Goal: Task Accomplishment & Management: Use online tool/utility

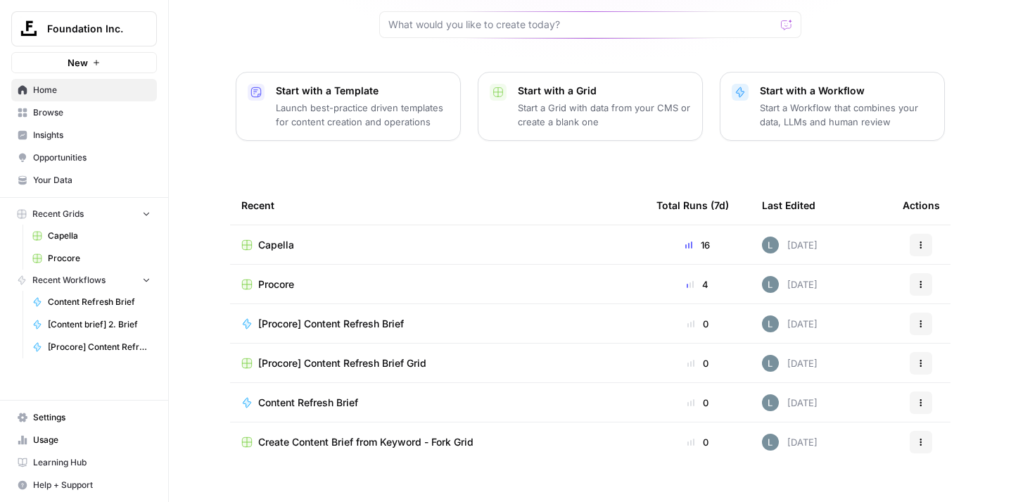
scroll to position [146, 0]
click at [63, 115] on span "Browse" at bounding box center [92, 112] width 118 height 13
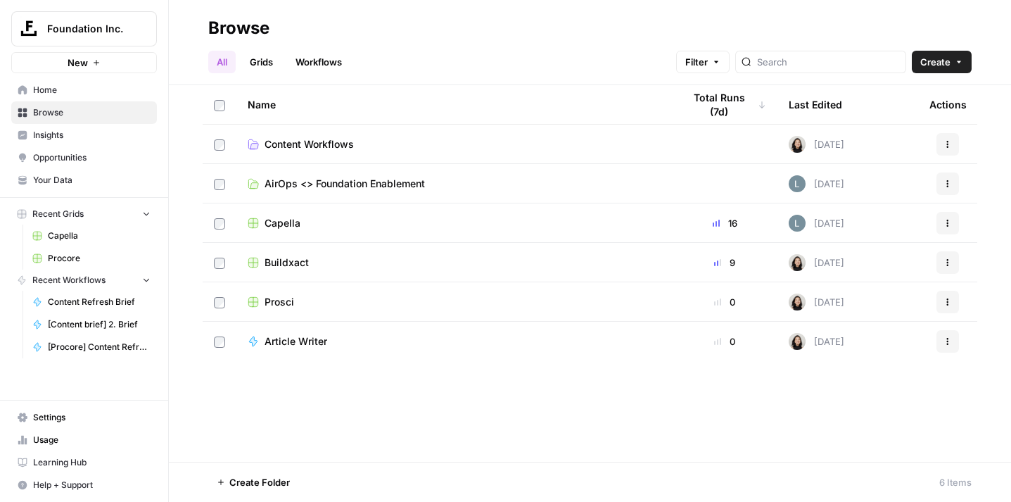
click at [308, 69] on link "Workflows" at bounding box center [318, 62] width 63 height 23
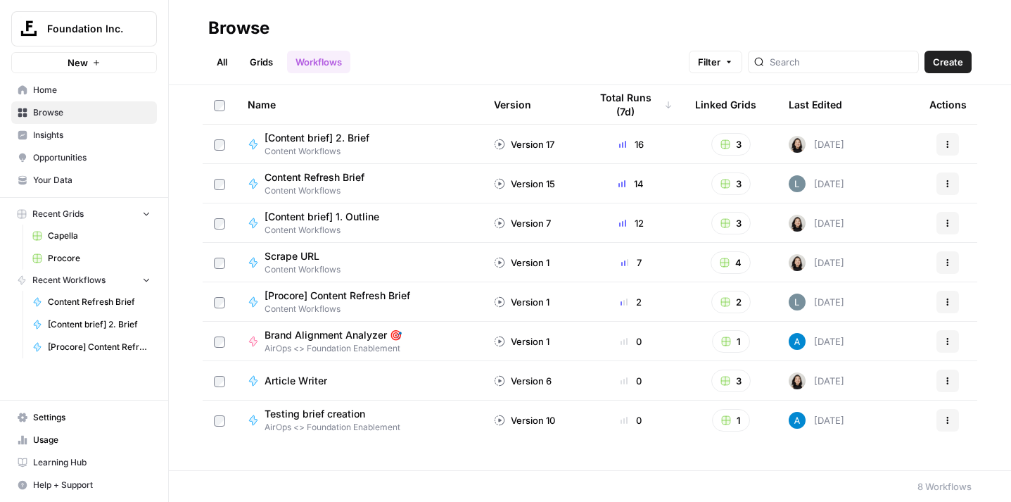
click at [267, 59] on link "Grids" at bounding box center [261, 62] width 40 height 23
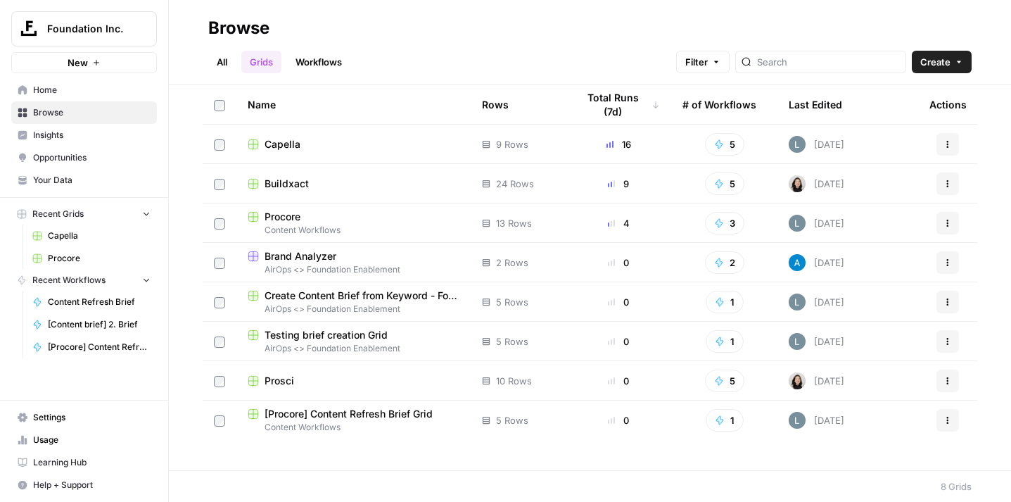
click at [287, 186] on span "Buildxact" at bounding box center [287, 184] width 44 height 14
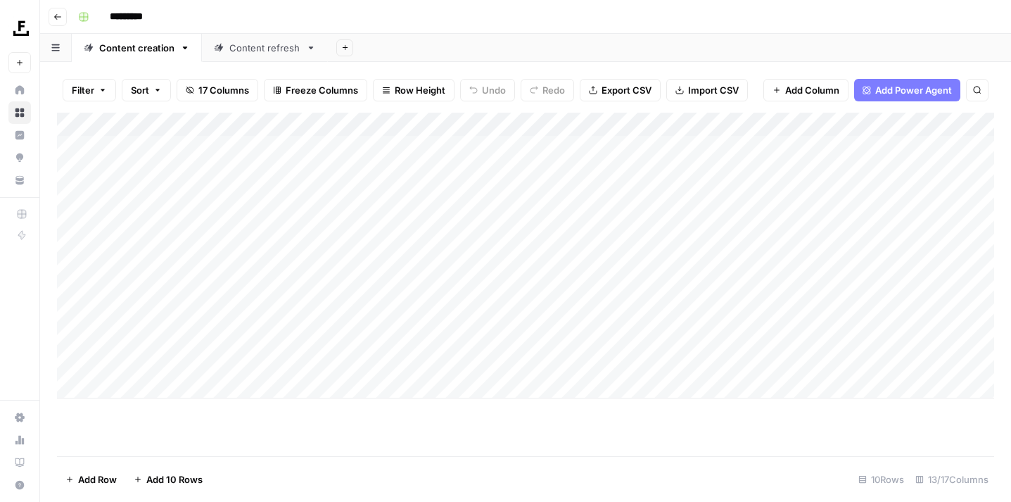
click at [274, 234] on div "Add Column" at bounding box center [525, 256] width 937 height 286
click at [291, 244] on div "Add Column" at bounding box center [525, 256] width 937 height 286
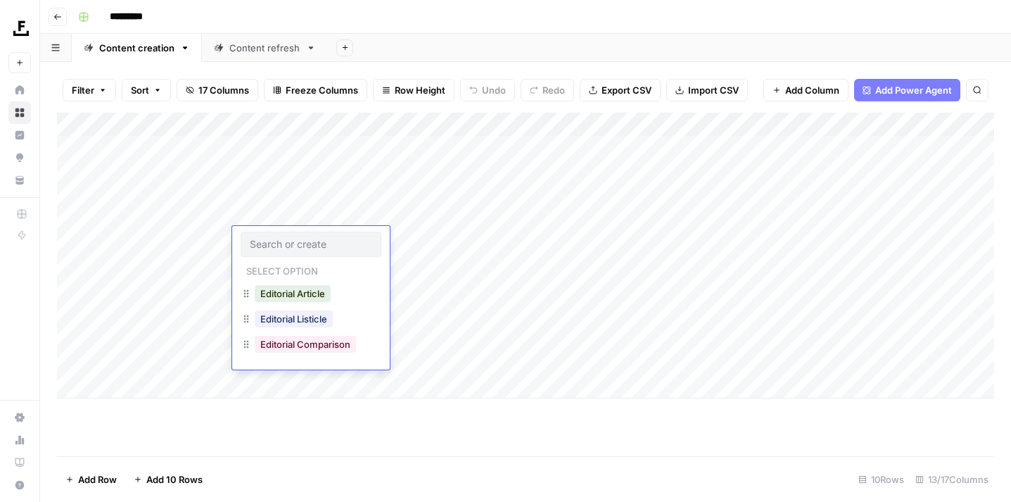
click at [291, 244] on input "text" at bounding box center [311, 244] width 122 height 13
click at [270, 431] on div "Add Column" at bounding box center [525, 284] width 937 height 343
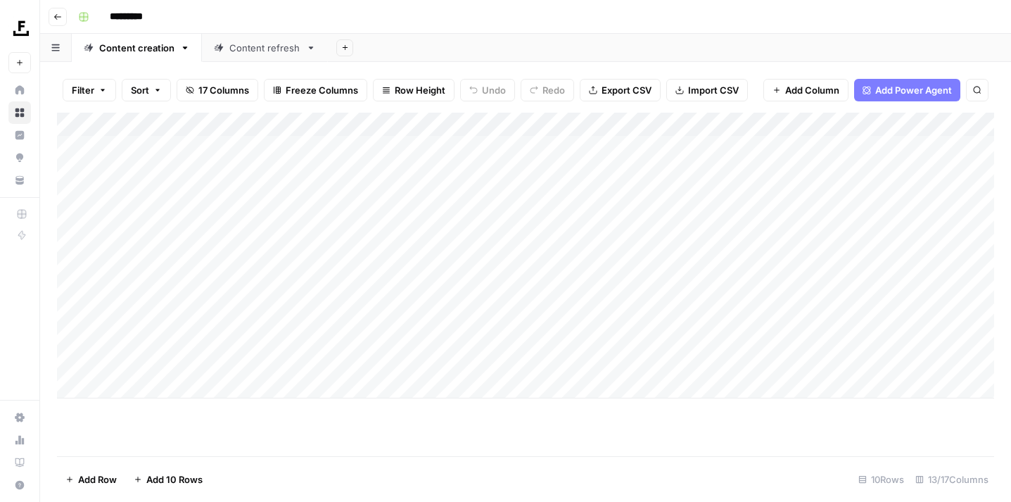
click at [274, 244] on div "Add Column" at bounding box center [525, 256] width 937 height 286
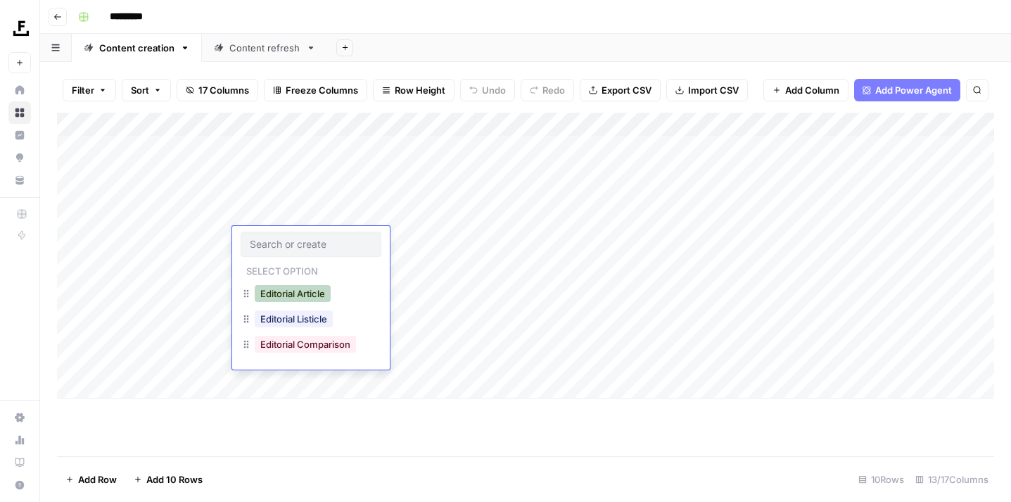
click at [302, 293] on button "Editorial Article" at bounding box center [293, 293] width 76 height 17
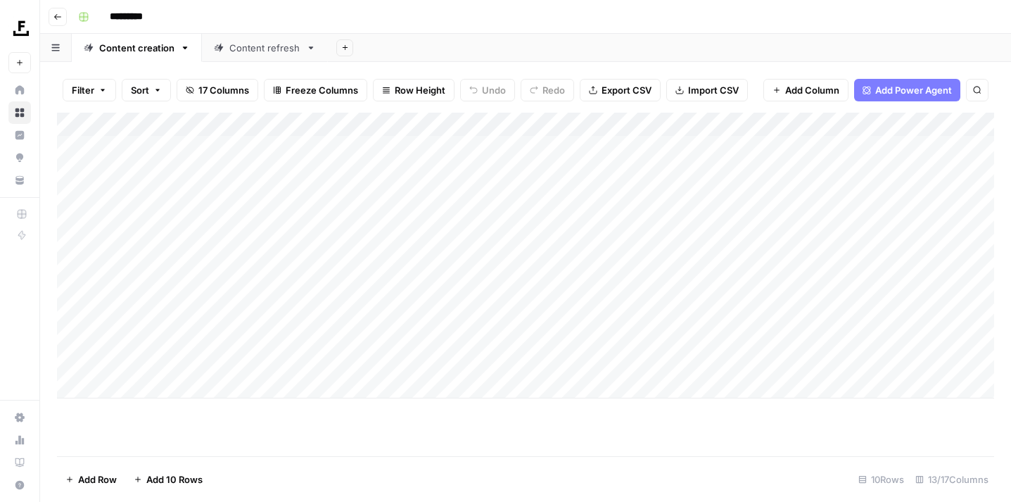
click at [372, 232] on div "Add Column" at bounding box center [525, 256] width 937 height 286
click at [386, 243] on div "Add Column" at bounding box center [525, 256] width 937 height 286
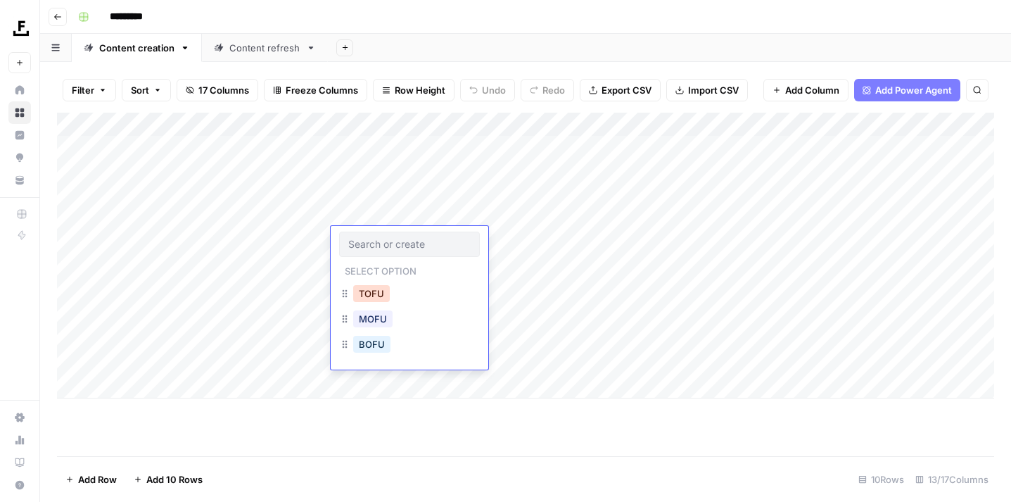
click at [379, 294] on button "TOFU" at bounding box center [371, 293] width 37 height 17
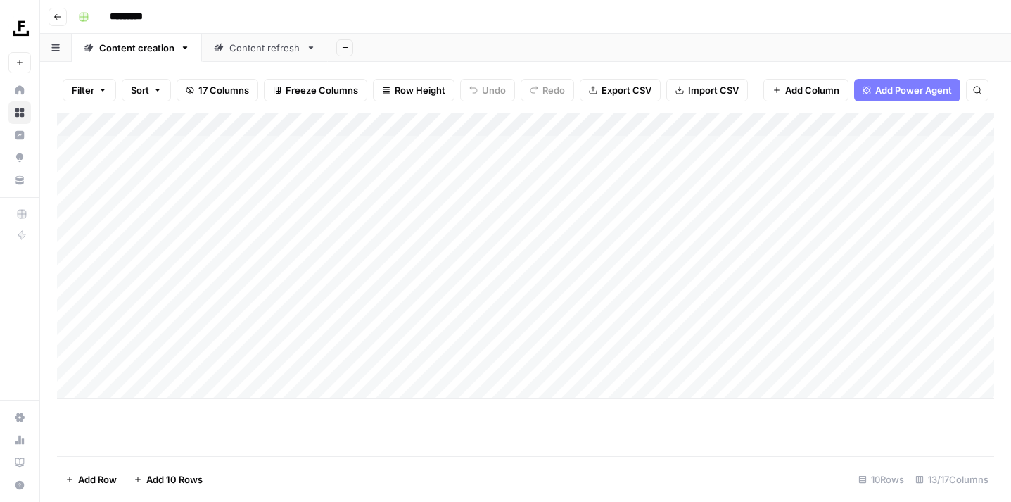
click at [455, 237] on div "Add Column" at bounding box center [525, 256] width 937 height 286
click at [531, 235] on div "Add Column" at bounding box center [525, 256] width 937 height 286
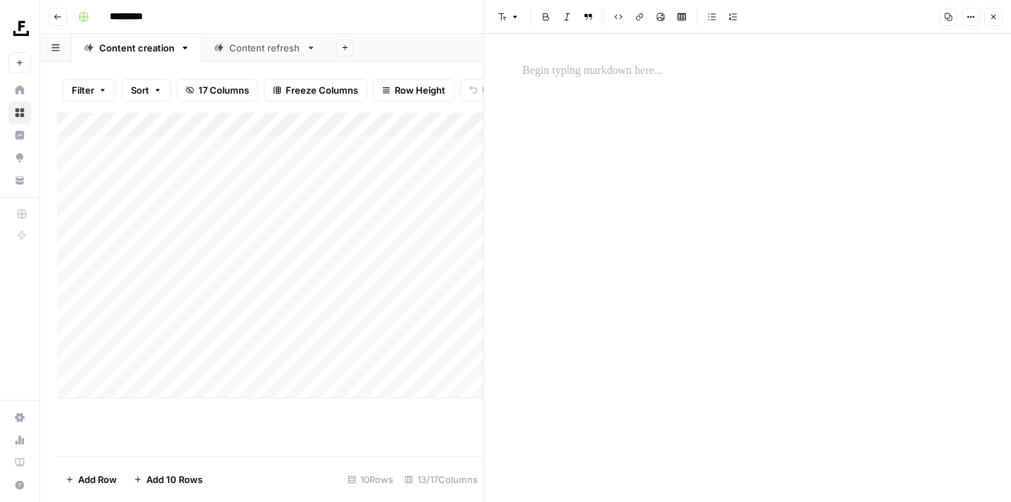
click at [997, 23] on button "Close" at bounding box center [994, 17] width 18 height 18
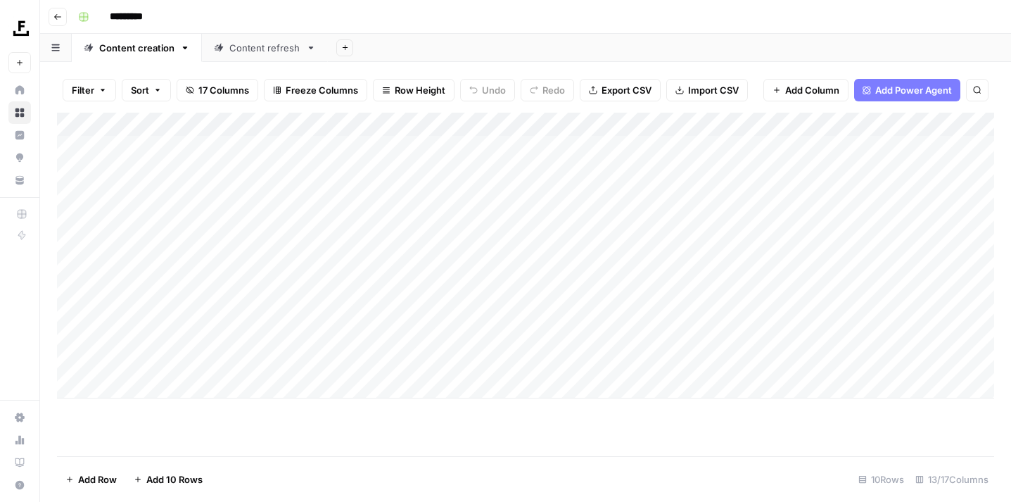
click at [661, 244] on div "Add Column" at bounding box center [525, 256] width 937 height 286
click at [632, 125] on div "Add Column" at bounding box center [525, 256] width 937 height 286
click at [498, 438] on div "Add Column" at bounding box center [525, 284] width 937 height 343
click at [273, 270] on div "Add Column" at bounding box center [525, 256] width 937 height 286
click at [274, 286] on div "Add Column" at bounding box center [525, 256] width 937 height 286
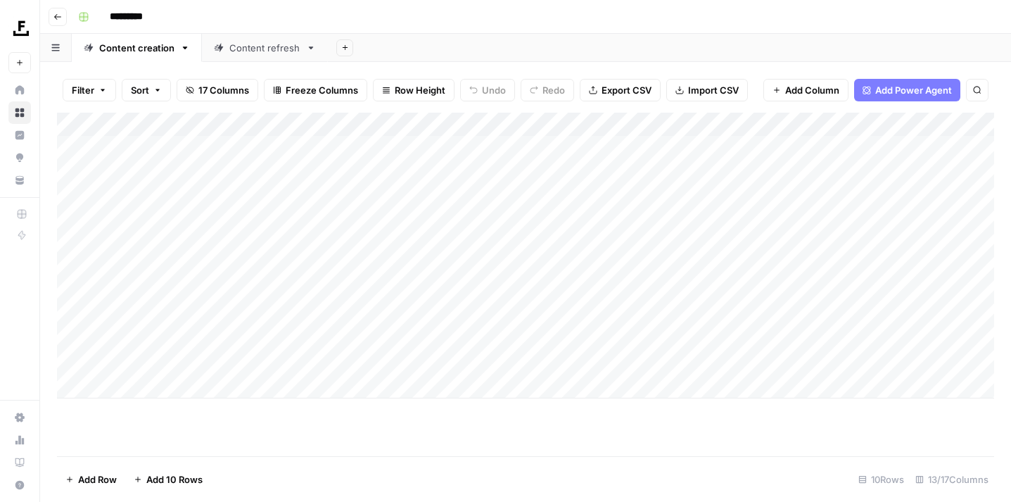
click at [274, 286] on div "Add Column" at bounding box center [525, 256] width 937 height 286
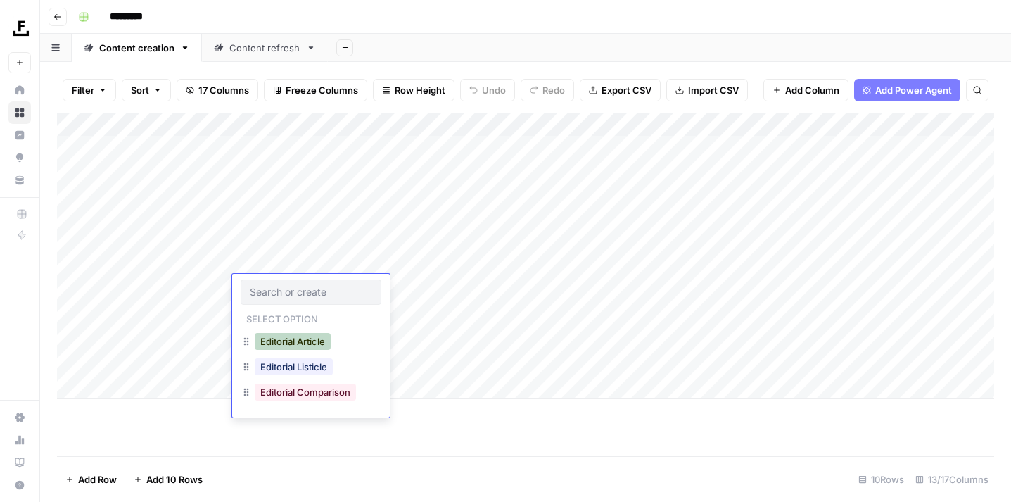
click at [323, 346] on button "Editorial Article" at bounding box center [293, 341] width 76 height 17
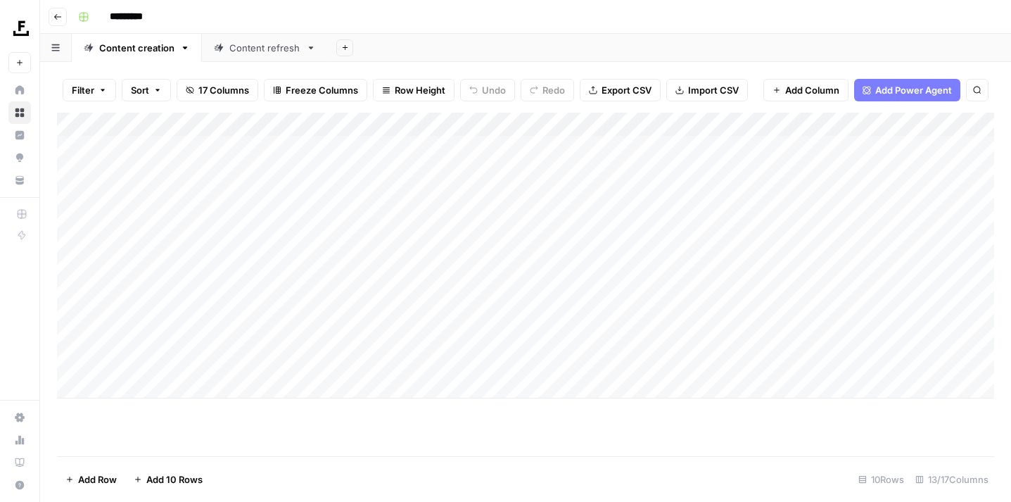
click at [360, 285] on div "Add Column" at bounding box center [525, 256] width 937 height 286
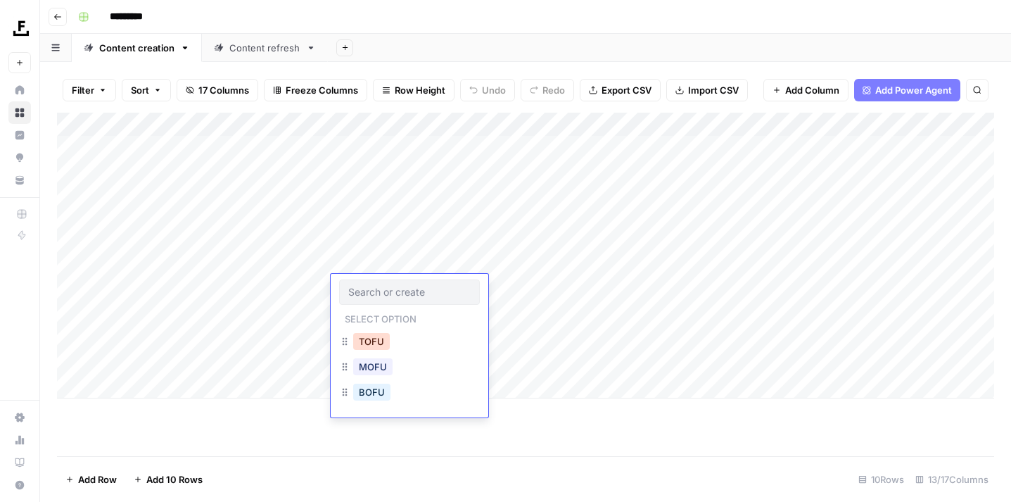
click at [373, 346] on button "TOFU" at bounding box center [371, 341] width 37 height 17
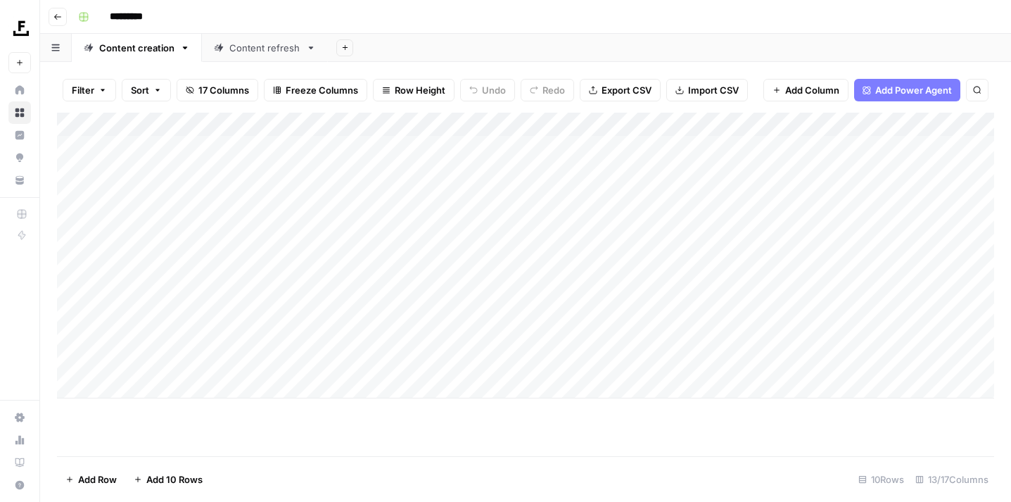
click at [334, 430] on div "Add Column" at bounding box center [525, 284] width 937 height 343
click at [584, 282] on div "Add Column" at bounding box center [525, 256] width 937 height 286
click at [583, 290] on div "Add Column" at bounding box center [525, 256] width 937 height 286
click at [583, 290] on textarea at bounding box center [655, 288] width 225 height 20
type textarea "**********"
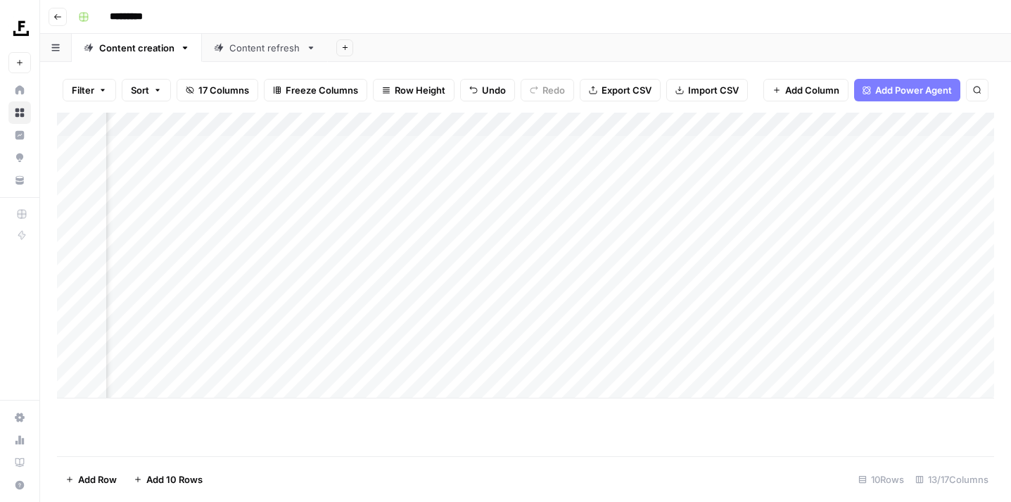
scroll to position [0, 314]
click at [652, 284] on div "Add Column" at bounding box center [525, 256] width 937 height 286
click at [265, 48] on div "Content refresh" at bounding box center [264, 48] width 71 height 14
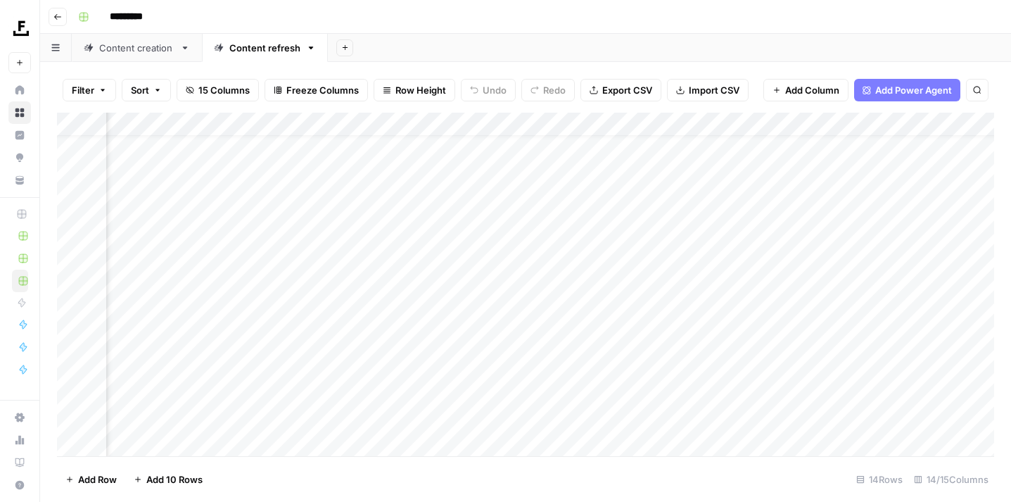
click at [59, 14] on icon "button" at bounding box center [57, 17] width 8 height 8
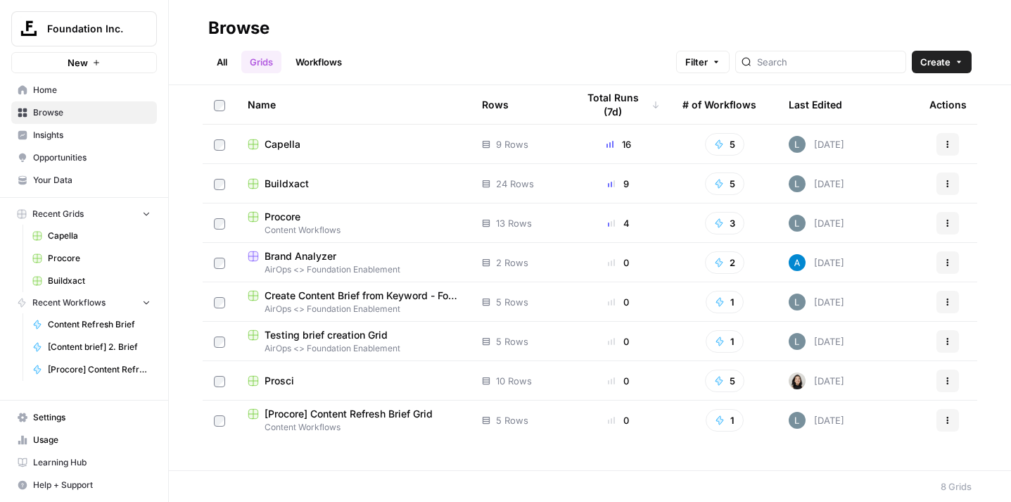
click at [292, 149] on span "Capella" at bounding box center [283, 144] width 36 height 14
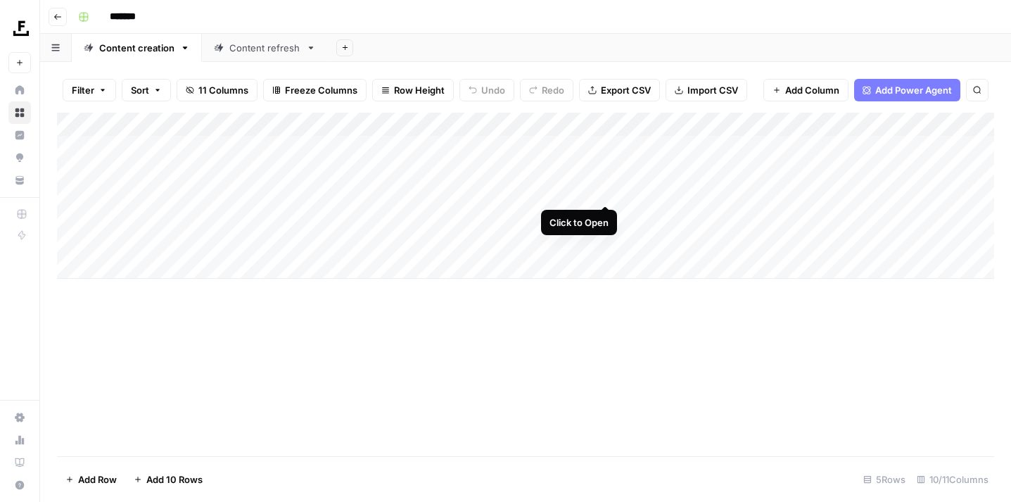
click at [610, 190] on div "Add Column" at bounding box center [525, 196] width 937 height 166
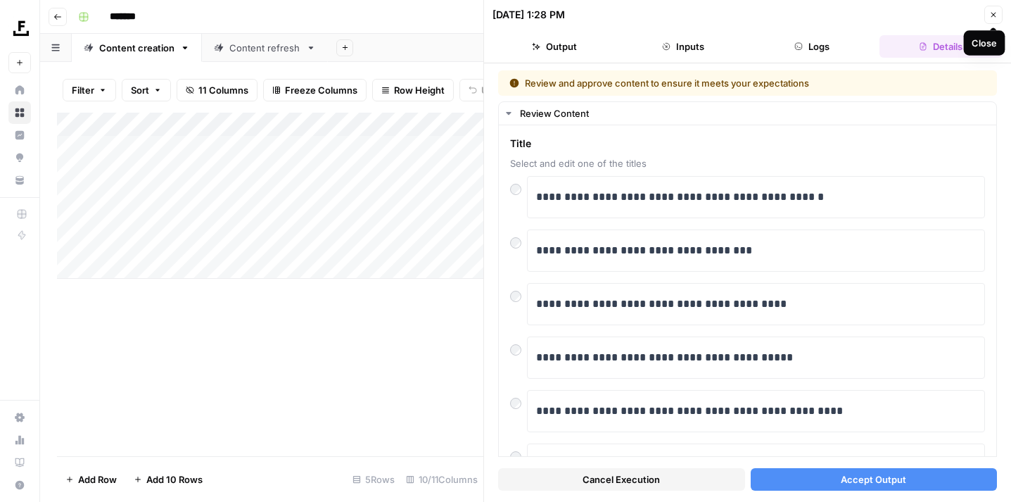
click at [993, 18] on icon "button" at bounding box center [994, 15] width 8 height 8
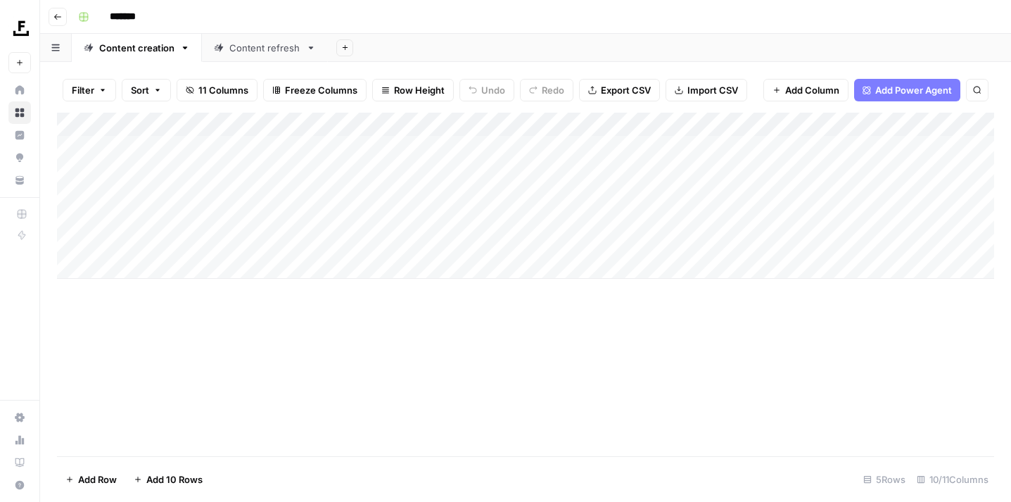
click at [202, 189] on div "Add Column" at bounding box center [525, 196] width 937 height 166
click at [183, 194] on div "Add Column" at bounding box center [525, 196] width 937 height 166
click at [183, 194] on textarea "**********" at bounding box center [218, 192] width 225 height 20
click at [255, 346] on div "Add Column" at bounding box center [525, 284] width 937 height 343
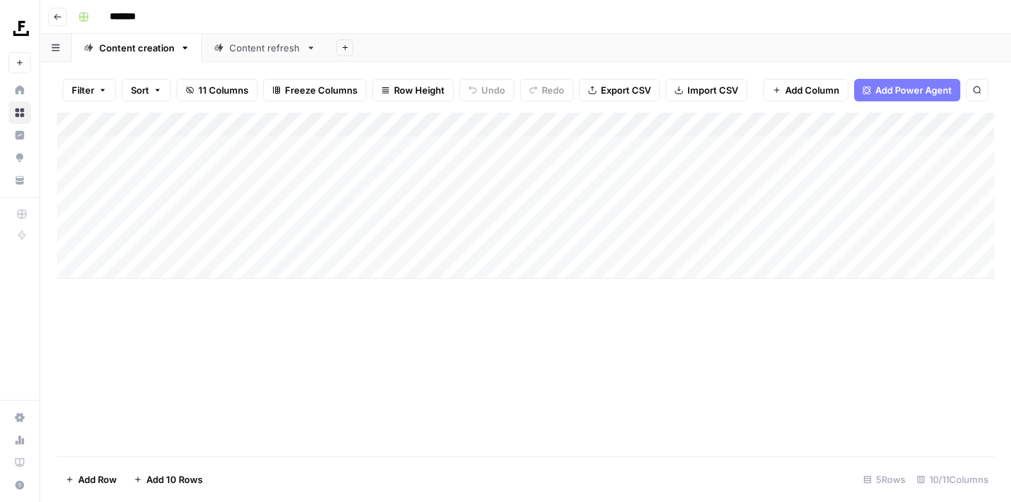
click at [263, 50] on div "Content refresh" at bounding box center [264, 48] width 71 height 14
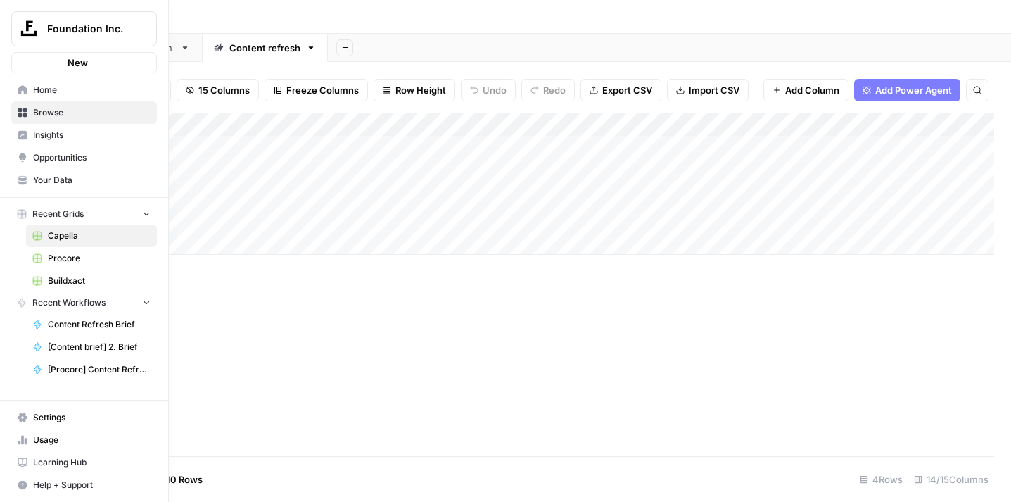
click at [20, 118] on link "Browse" at bounding box center [84, 112] width 146 height 23
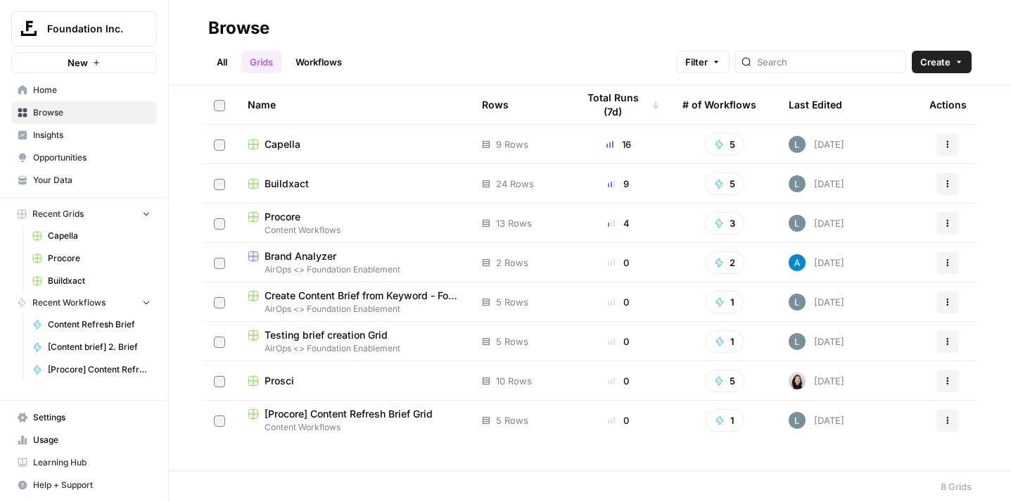
click at [71, 179] on span "Your Data" at bounding box center [92, 180] width 118 height 13
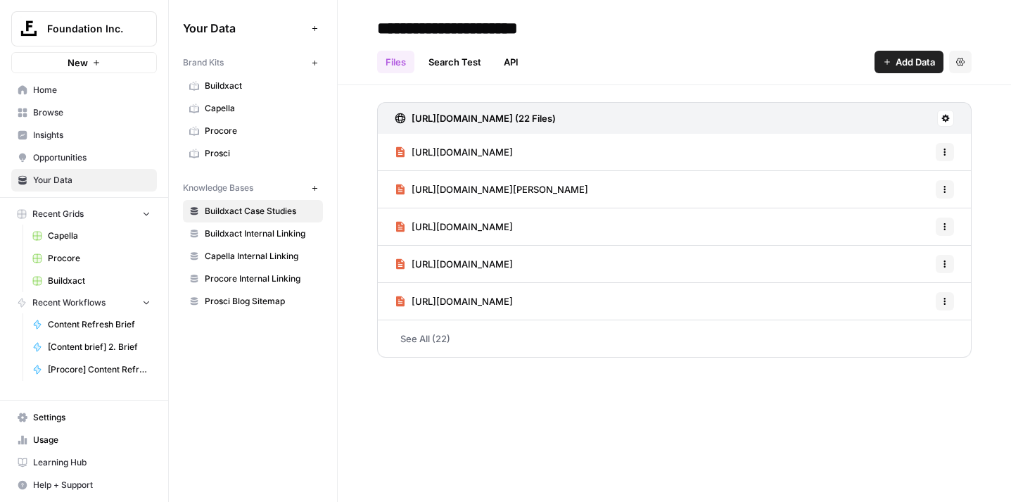
click at [232, 108] on span "Capella" at bounding box center [261, 108] width 112 height 13
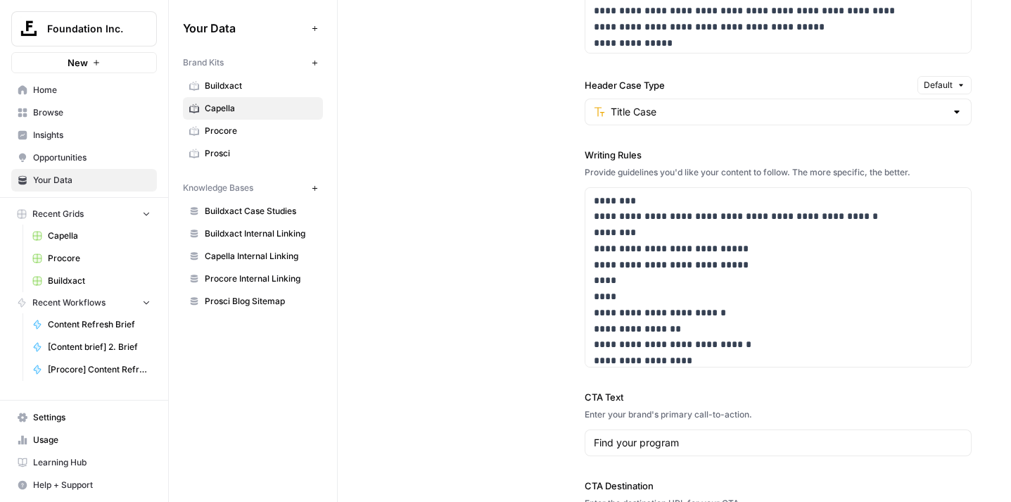
scroll to position [27598, 0]
click at [700, 356] on p "**********" at bounding box center [778, 245] width 369 height 232
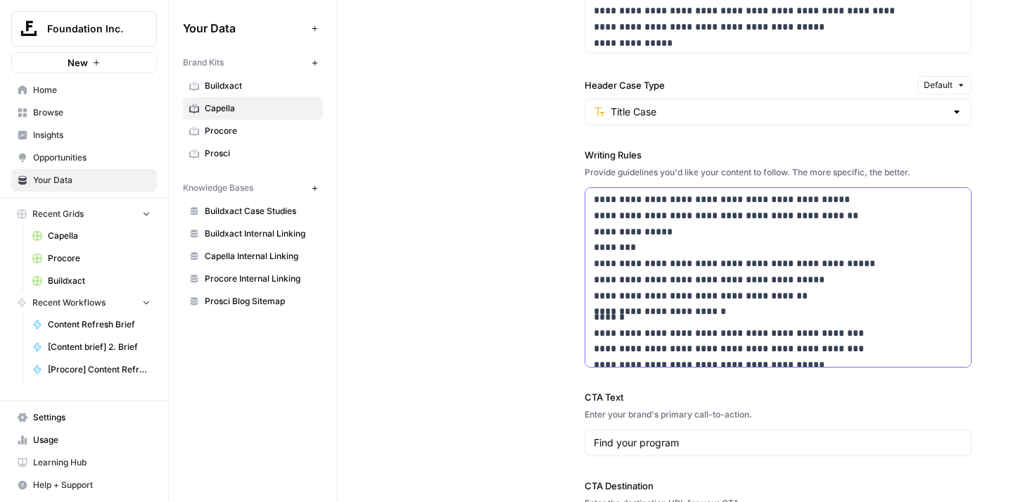
scroll to position [22043, 0]
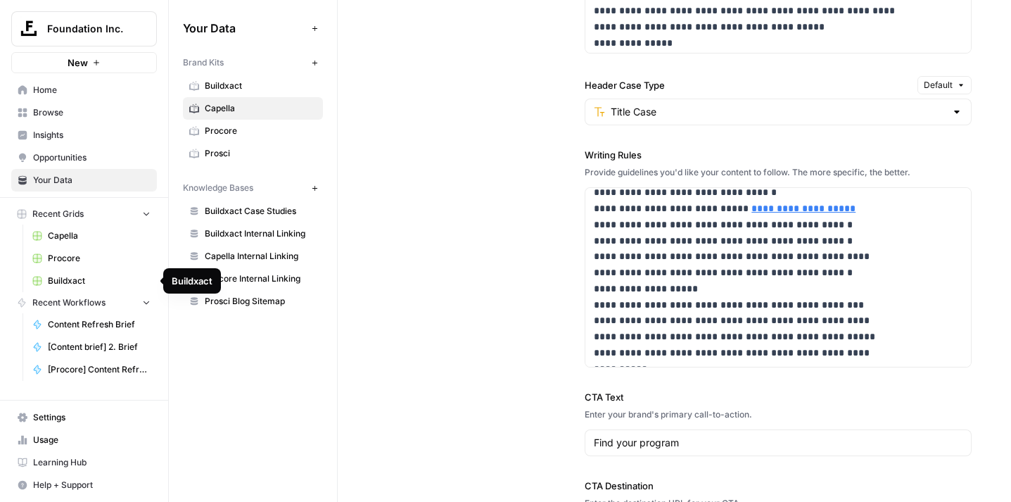
click at [80, 281] on span "Buildxact" at bounding box center [99, 280] width 103 height 13
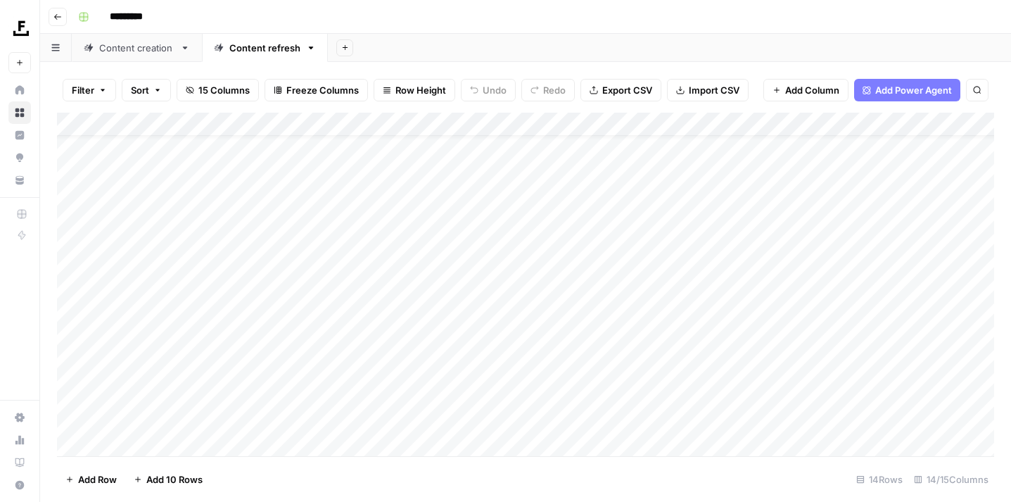
scroll to position [34, 0]
click at [127, 56] on link "Content creation" at bounding box center [137, 48] width 130 height 28
click at [763, 287] on div "Add Column" at bounding box center [525, 256] width 937 height 286
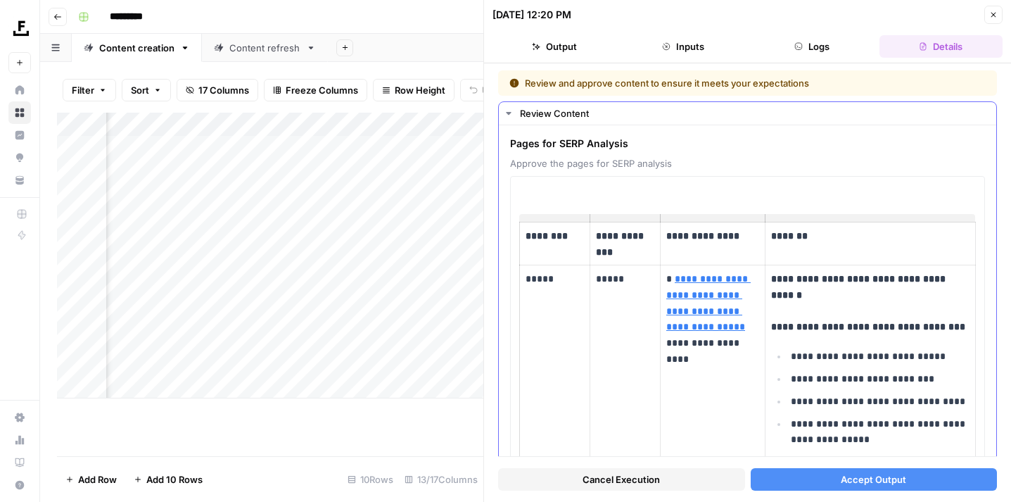
click at [508, 114] on icon "button" at bounding box center [508, 113] width 5 height 3
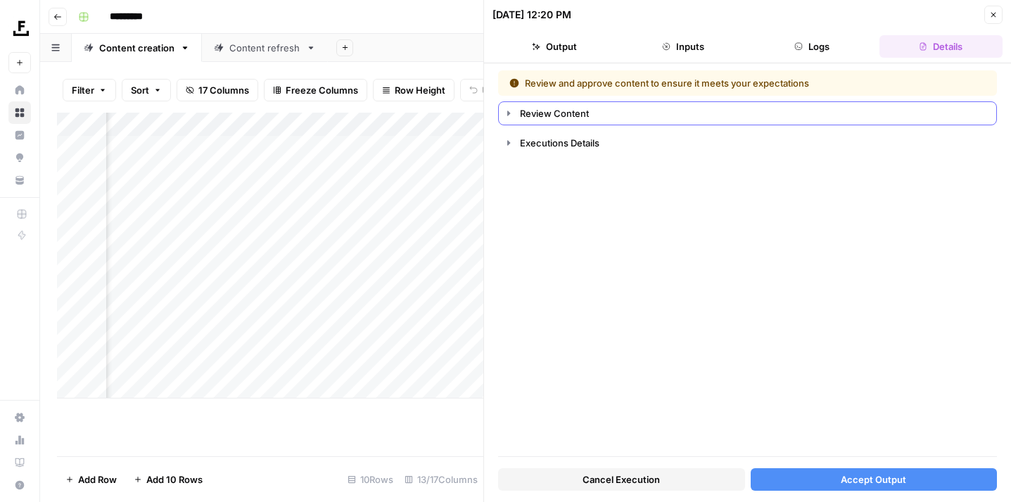
click at [508, 114] on icon "button" at bounding box center [508, 113] width 3 height 6
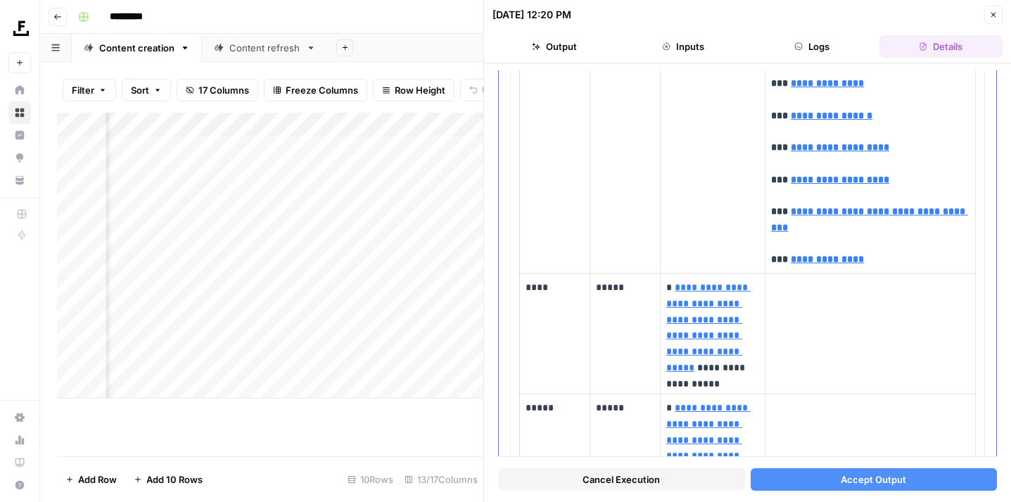
scroll to position [2986, 0]
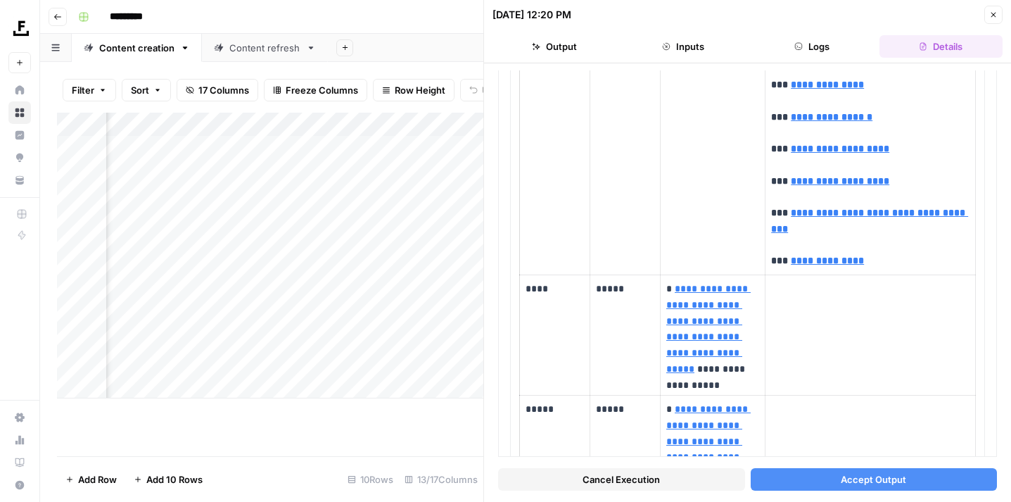
click at [790, 472] on button "Accept Output" at bounding box center [874, 479] width 247 height 23
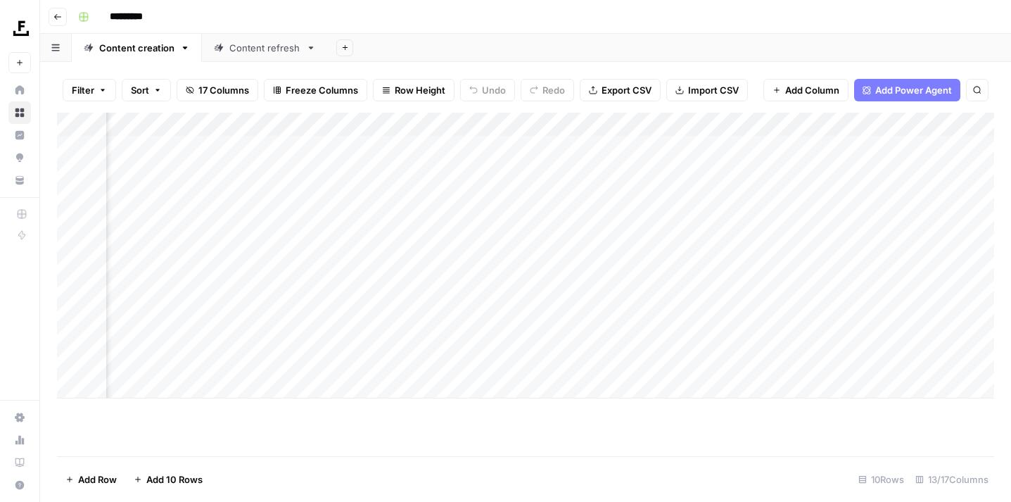
click at [697, 289] on div "Add Column" at bounding box center [525, 256] width 937 height 286
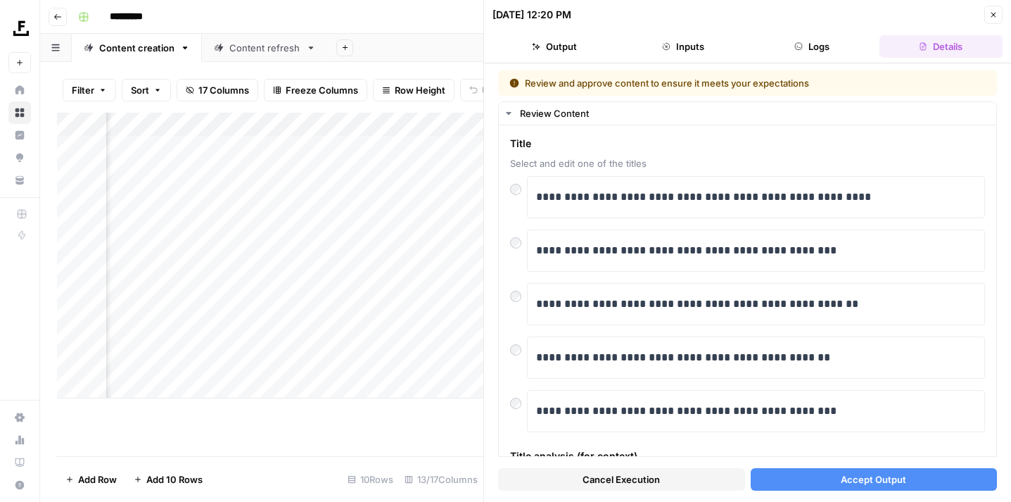
click at [857, 475] on span "Accept Output" at bounding box center [873, 479] width 65 height 14
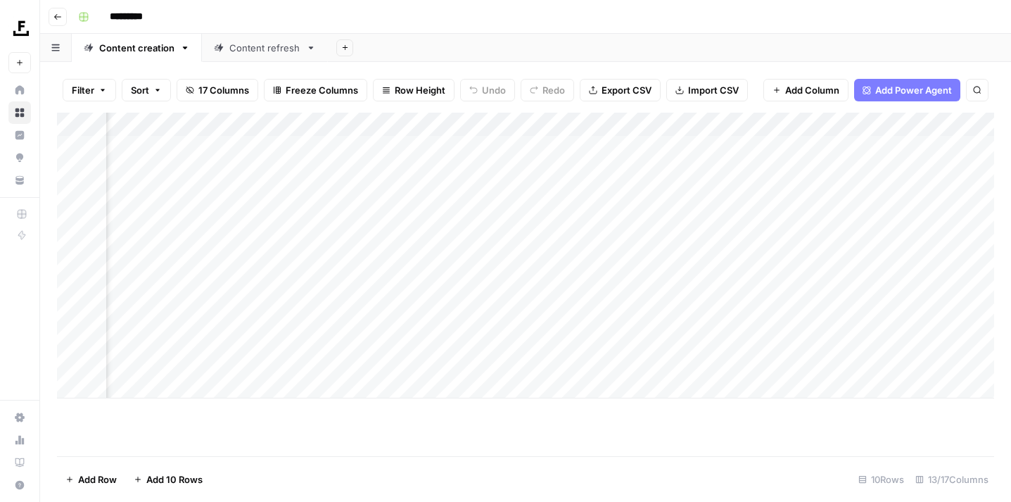
scroll to position [0, 631]
click at [399, 287] on div "Add Column" at bounding box center [525, 256] width 937 height 286
click at [458, 284] on div "Add Column" at bounding box center [525, 256] width 937 height 286
click at [465, 440] on div "Add Column" at bounding box center [525, 284] width 937 height 343
click at [592, 286] on div "Add Column" at bounding box center [525, 256] width 937 height 286
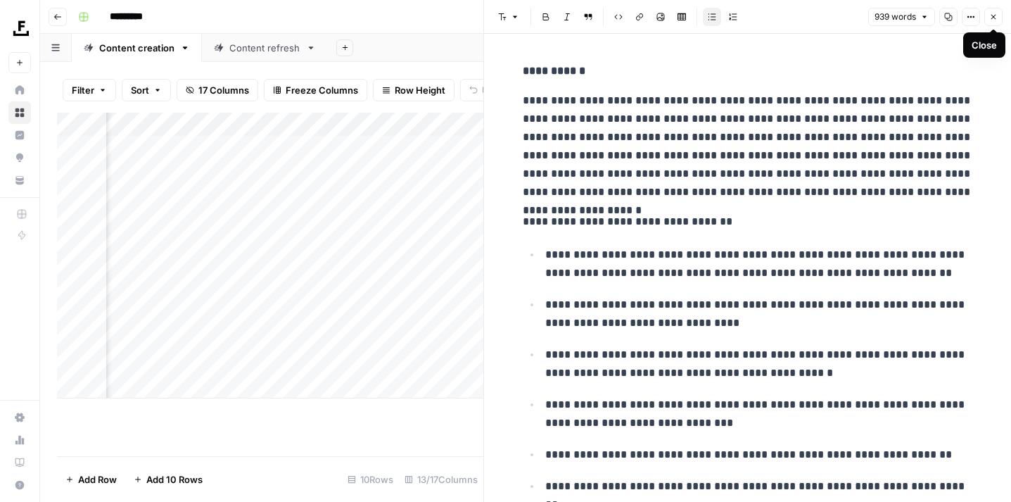
click at [990, 19] on icon "button" at bounding box center [994, 17] width 8 height 8
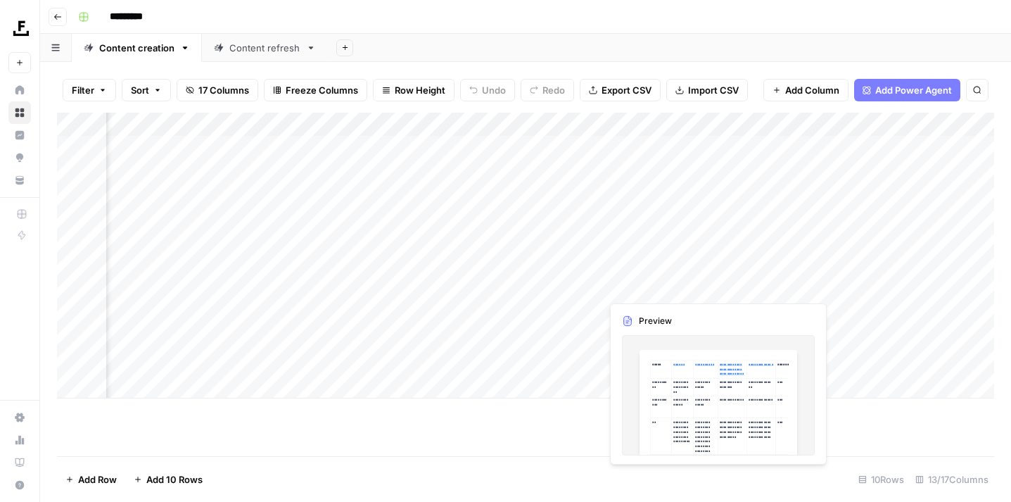
click at [657, 286] on div "Add Column" at bounding box center [525, 256] width 937 height 286
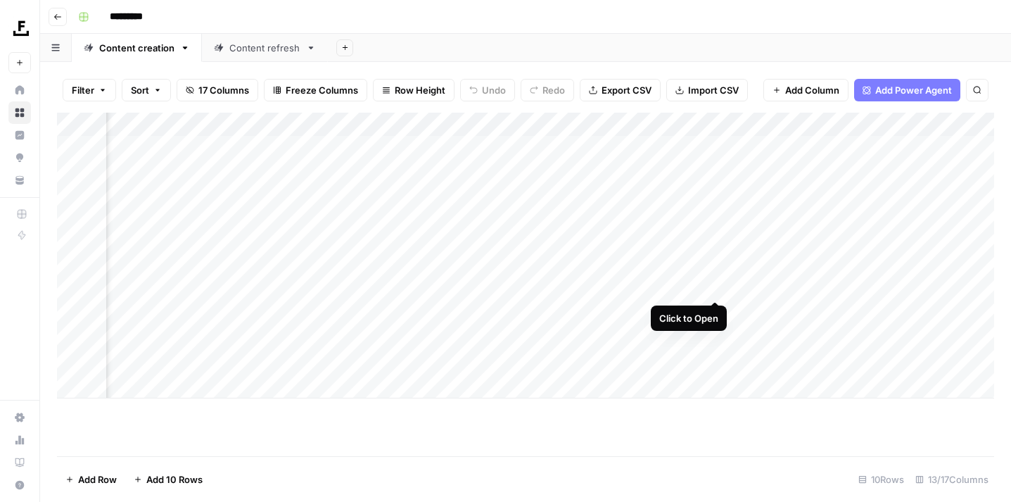
click at [713, 285] on div "Add Column" at bounding box center [525, 256] width 937 height 286
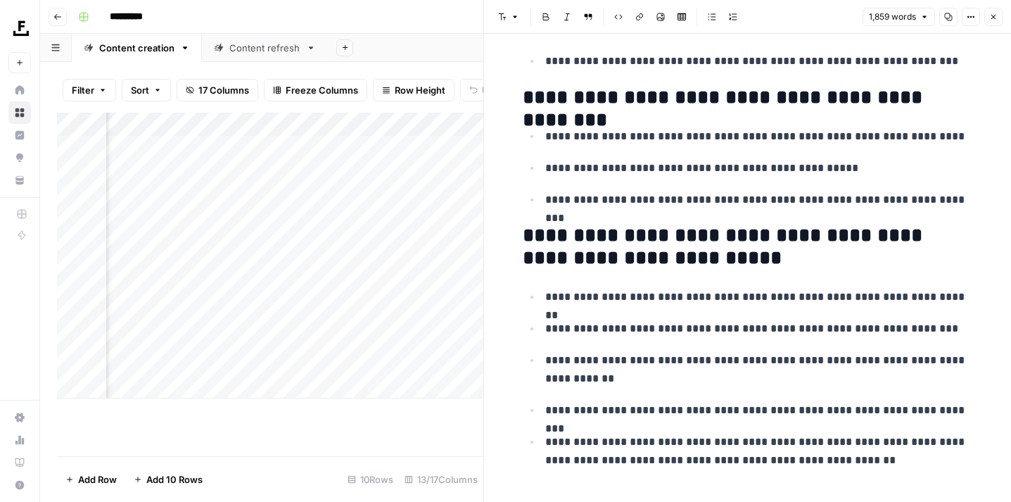
click at [993, 23] on button "Close" at bounding box center [994, 17] width 18 height 18
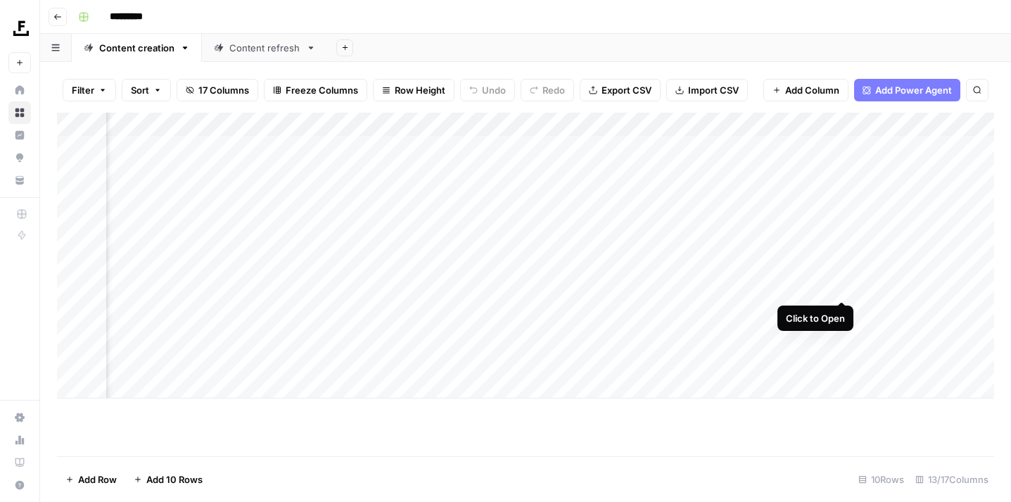
click at [840, 285] on div "Add Column" at bounding box center [525, 256] width 937 height 286
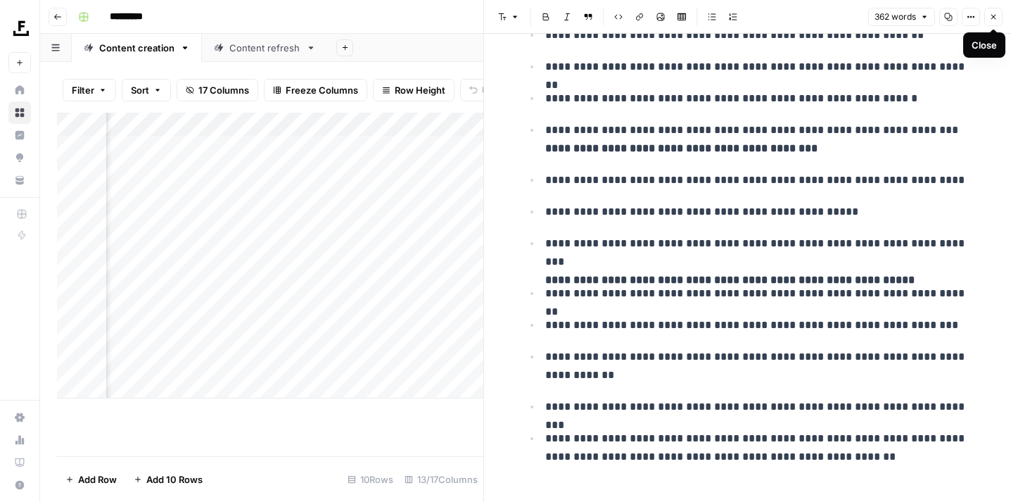
click at [994, 16] on icon "button" at bounding box center [994, 17] width 8 height 8
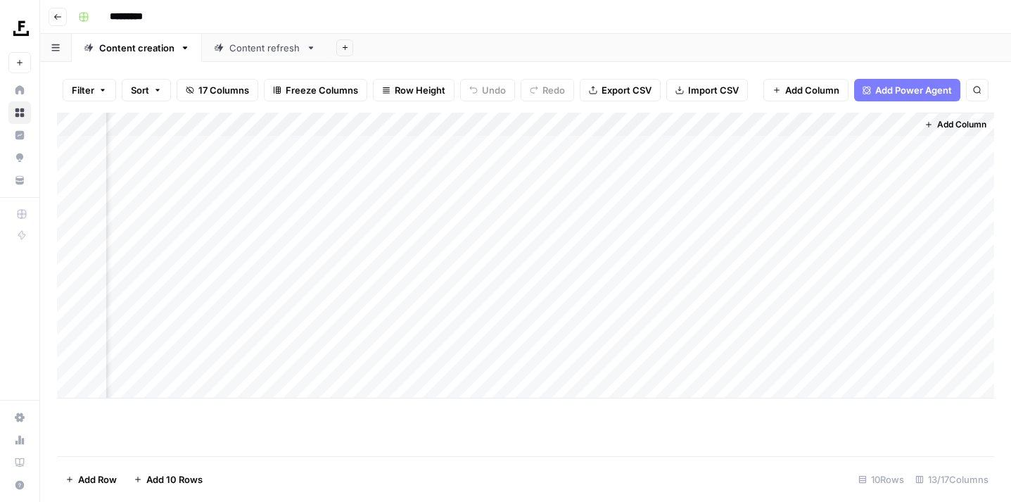
scroll to position [0, 823]
click at [775, 286] on div "Add Column" at bounding box center [525, 256] width 937 height 286
click at [760, 289] on div "Add Column" at bounding box center [525, 256] width 937 height 286
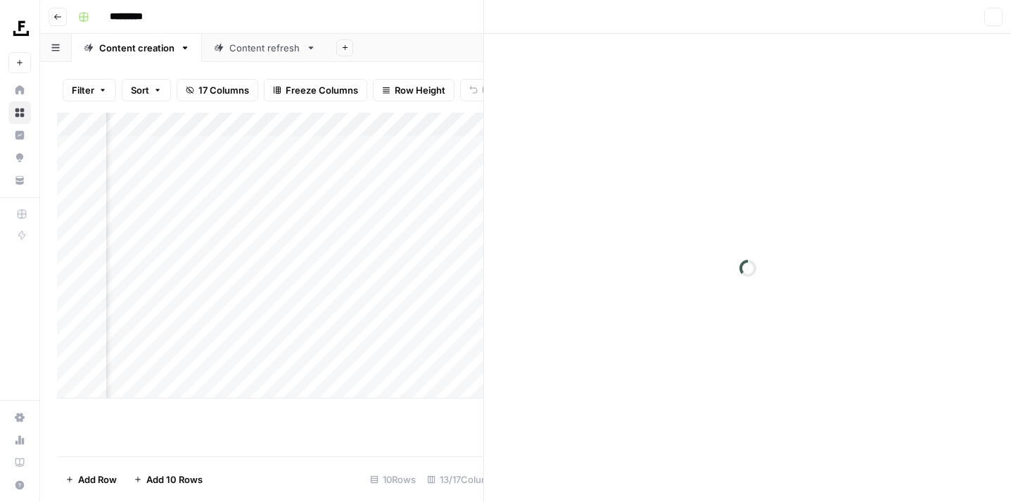
scroll to position [0, 807]
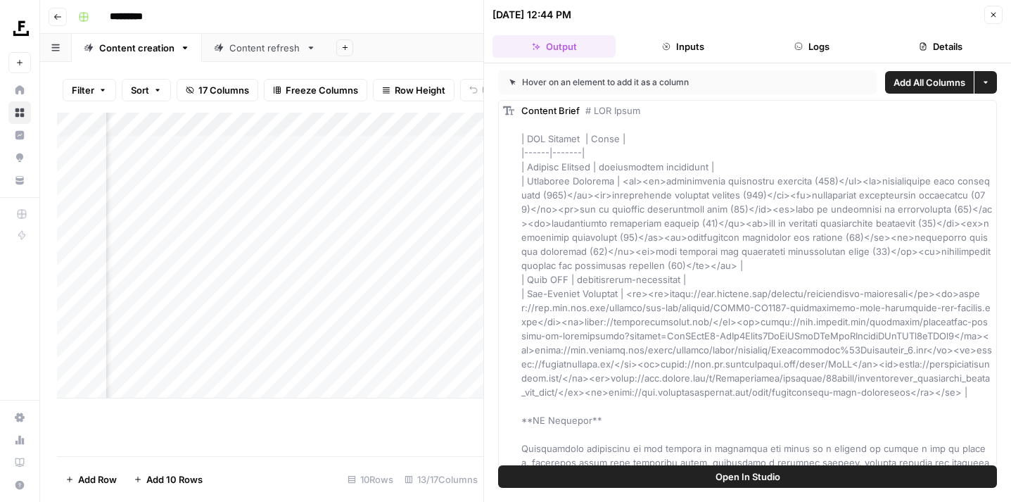
click at [994, 18] on icon "button" at bounding box center [994, 15] width 8 height 8
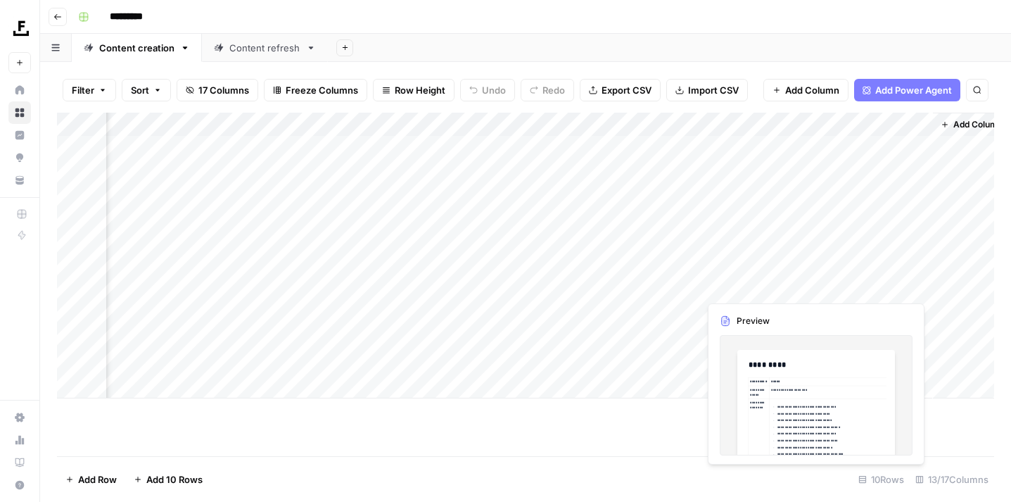
click at [920, 284] on div "Add Column" at bounding box center [525, 256] width 937 height 286
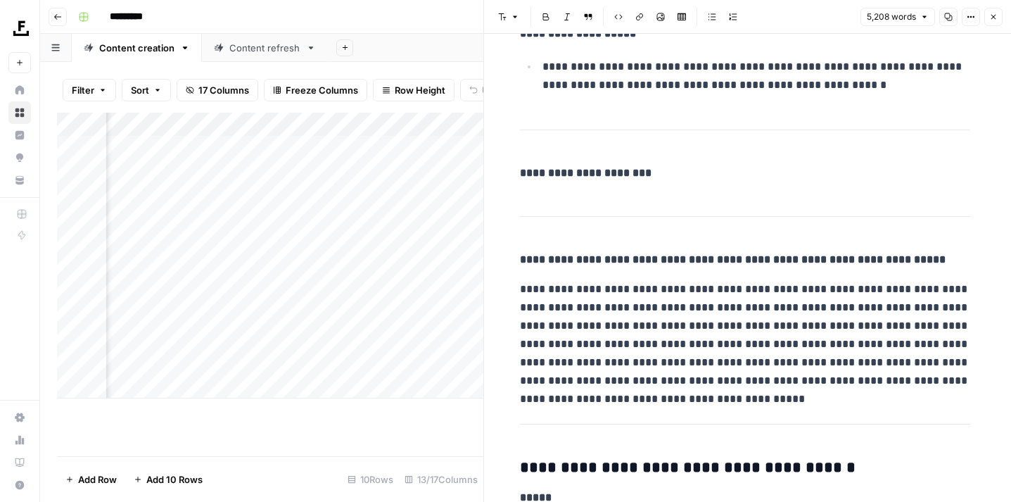
scroll to position [9012, 0]
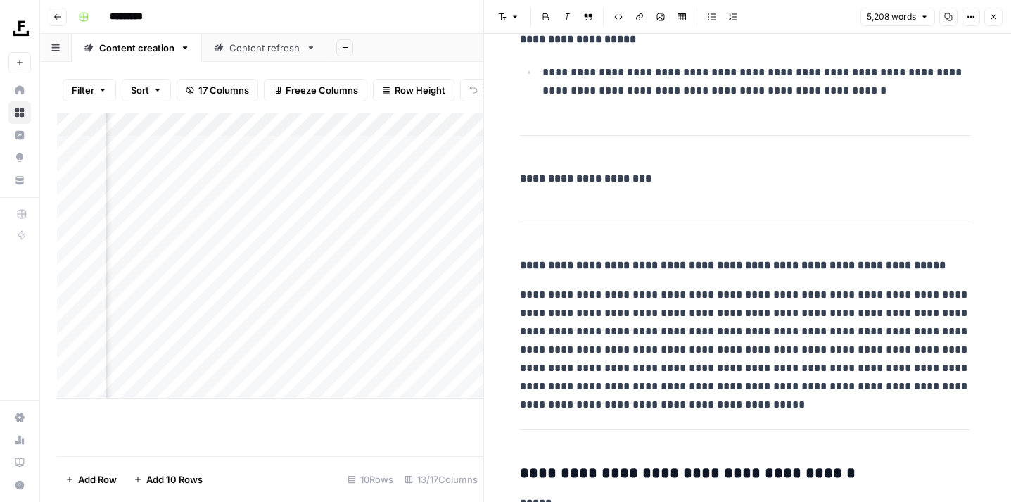
click at [783, 286] on p "**********" at bounding box center [745, 341] width 450 height 110
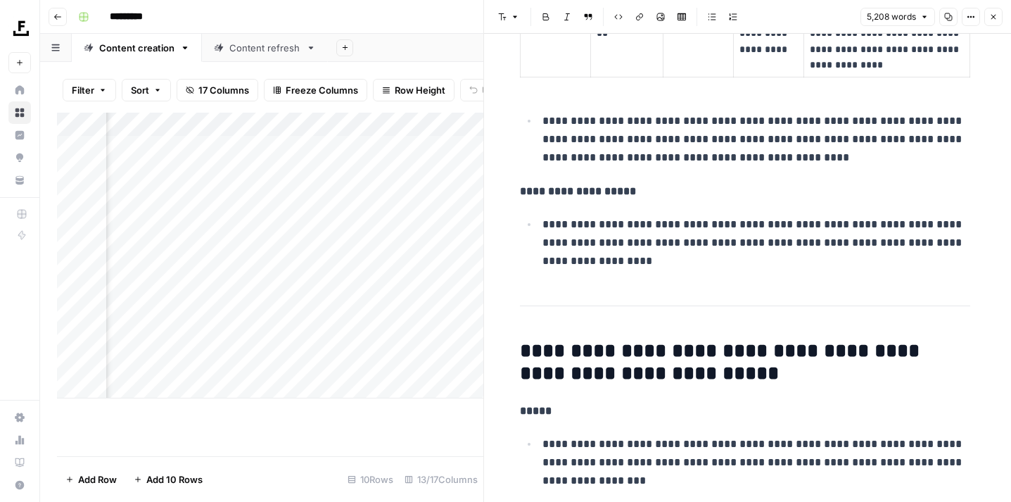
scroll to position [17107, 0]
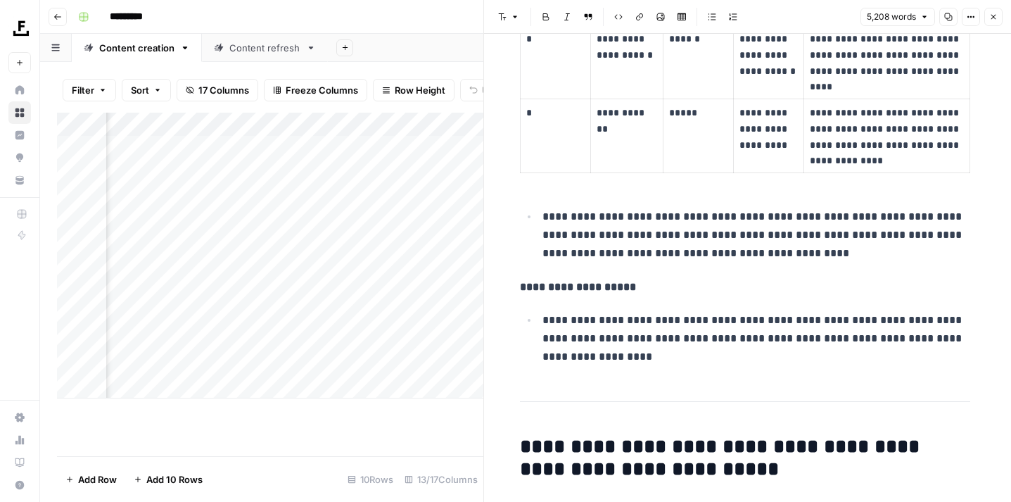
click at [990, 13] on icon "button" at bounding box center [994, 17] width 8 height 8
